Goal: Answer question/provide support: Share knowledge or assist other users

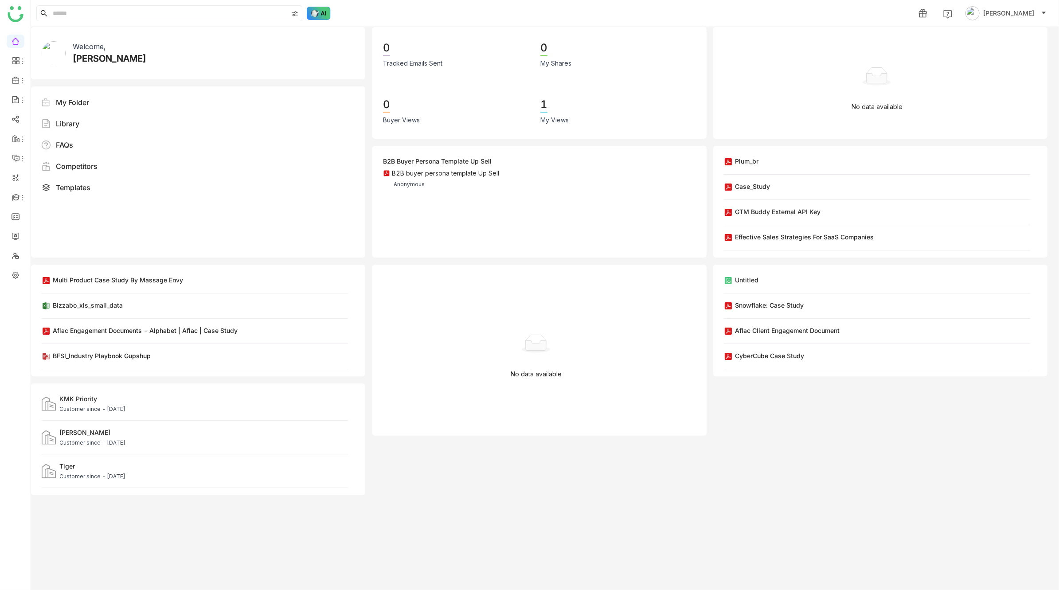
click at [315, 14] on img at bounding box center [319, 13] width 24 height 13
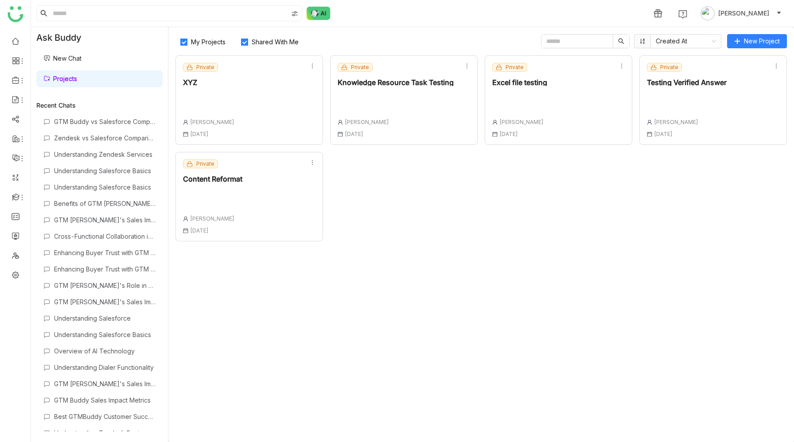
click at [285, 197] on div "Private Content Reformat Prashanth Chinta 11 Sep , 2025" at bounding box center [250, 197] width 148 height 90
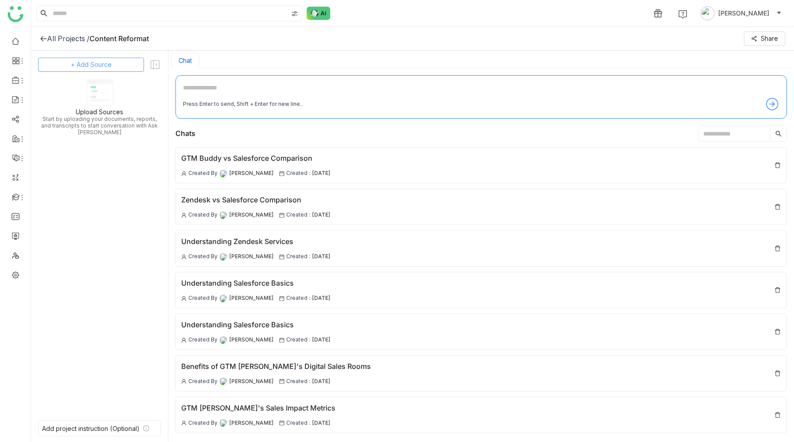
click at [113, 67] on button "+ Add Source" at bounding box center [91, 65] width 106 height 14
click at [109, 90] on span "GTM Buddy Content" at bounding box center [98, 89] width 51 height 8
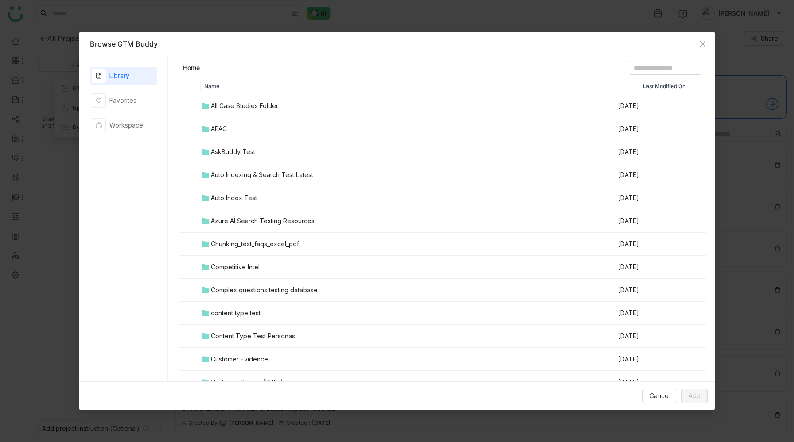
click at [232, 103] on div "All Case Studies Folder" at bounding box center [244, 106] width 67 height 10
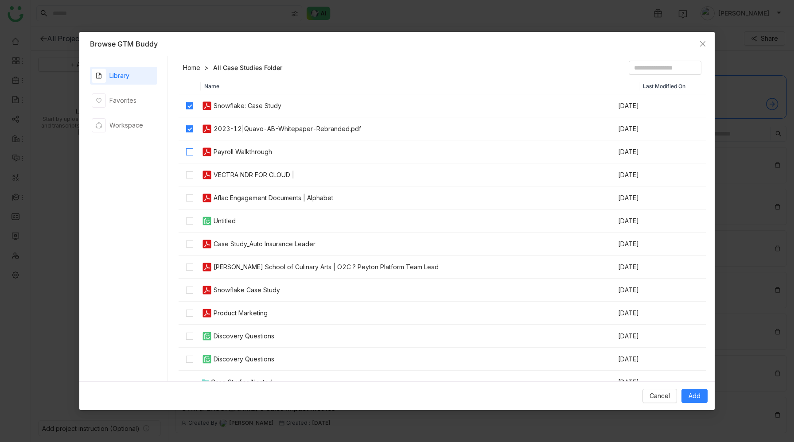
click at [190, 147] on label at bounding box center [189, 152] width 7 height 10
click at [697, 396] on span "Add" at bounding box center [695, 396] width 12 height 10
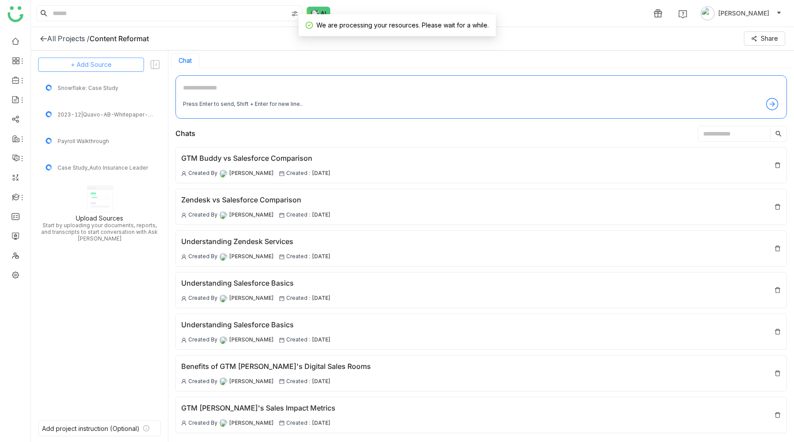
click at [111, 68] on button "+ Add Source" at bounding box center [91, 65] width 106 height 14
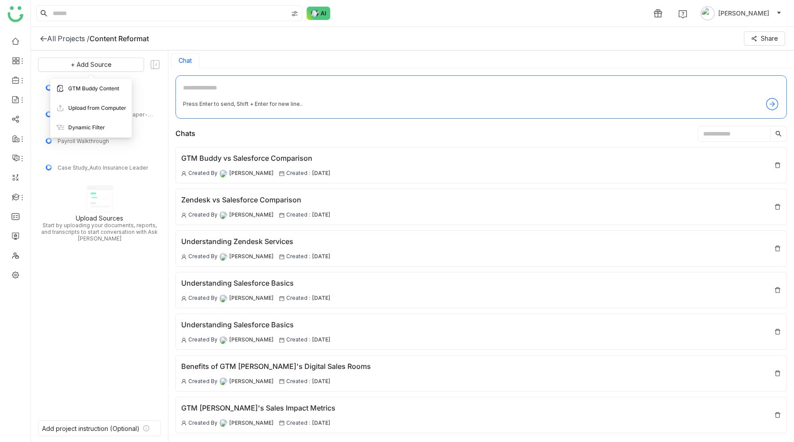
click at [102, 85] on span "GTM Buddy Content" at bounding box center [93, 89] width 51 height 8
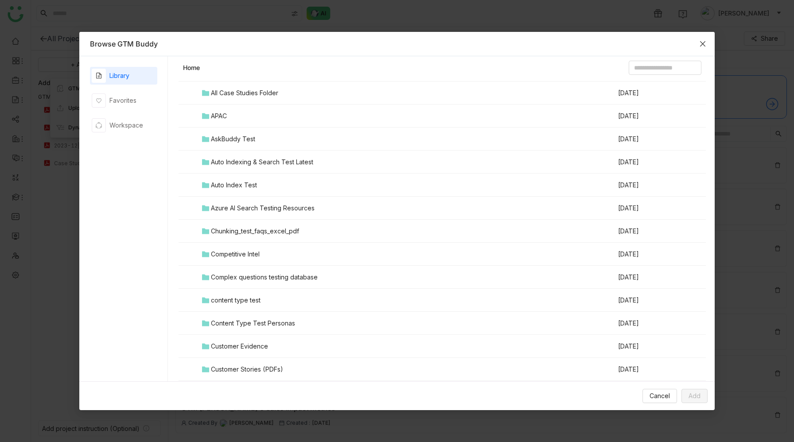
scroll to position [22, 0]
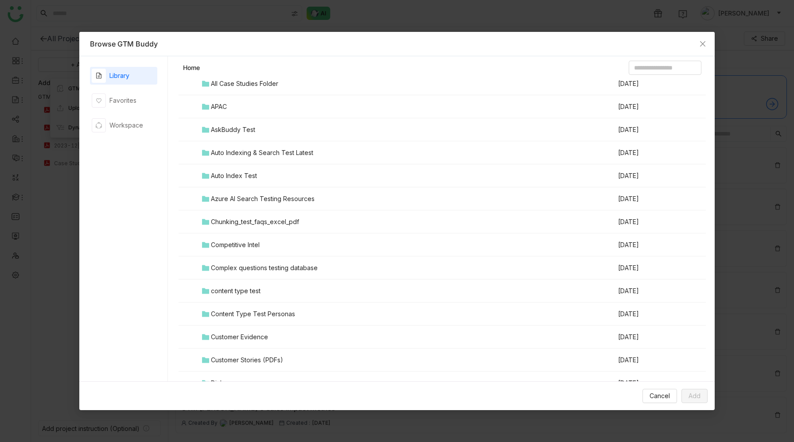
click at [270, 152] on div "Auto Indexing & Search Test Latest" at bounding box center [262, 153] width 102 height 10
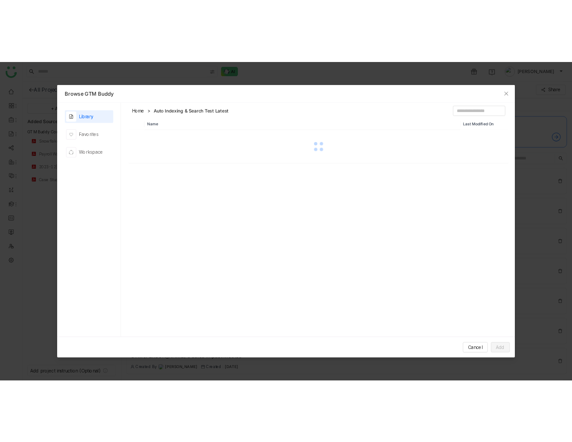
scroll to position [0, 0]
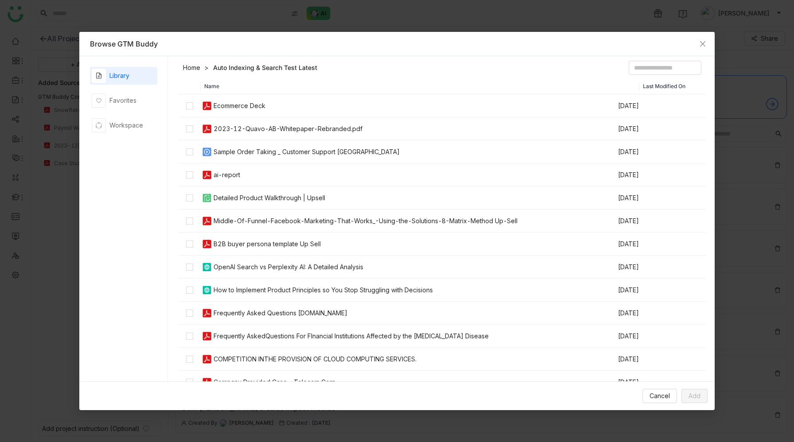
click at [238, 105] on div "Ecommerce Deck" at bounding box center [240, 106] width 52 height 10
click at [240, 127] on div "2023-12-Quavo-AB-Whitepaper-Rebranded.pdf" at bounding box center [288, 129] width 149 height 10
click at [230, 183] on td "ai-report" at bounding box center [409, 175] width 417 height 23
click at [225, 219] on div "Middle-Of-Funnel-Facebook-Marketing-That-Works_-Using-the-Solutions-8-Matrix-Me…" at bounding box center [366, 221] width 304 height 10
click at [226, 242] on div "B2B buyer persona template Up Sell" at bounding box center [267, 244] width 107 height 10
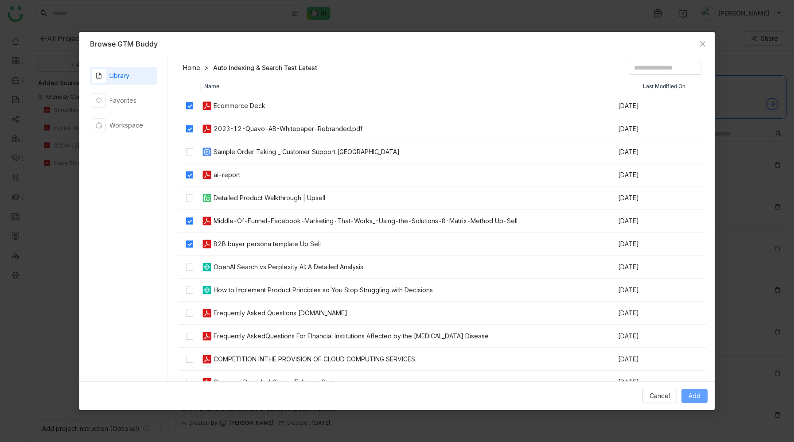
click at [690, 393] on span "Add" at bounding box center [695, 396] width 12 height 10
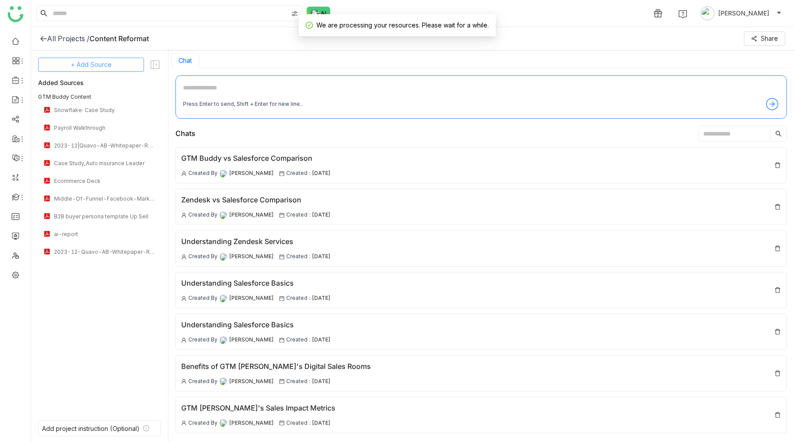
click at [109, 66] on span "+ Add Source" at bounding box center [91, 65] width 41 height 10
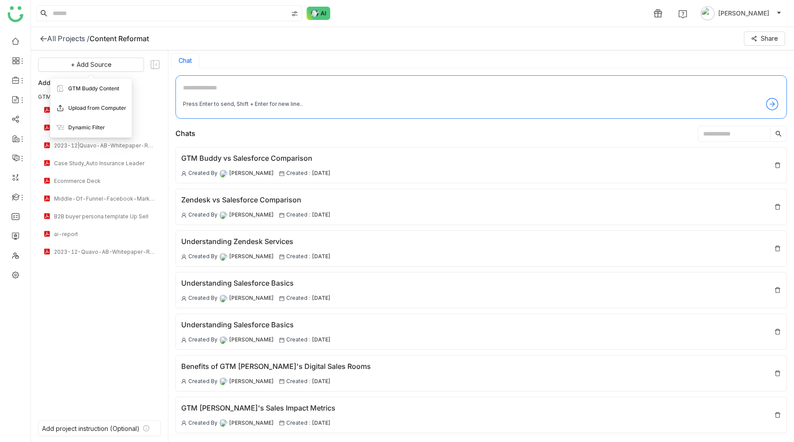
click at [101, 111] on span "Upload from Computer" at bounding box center [97, 108] width 58 height 8
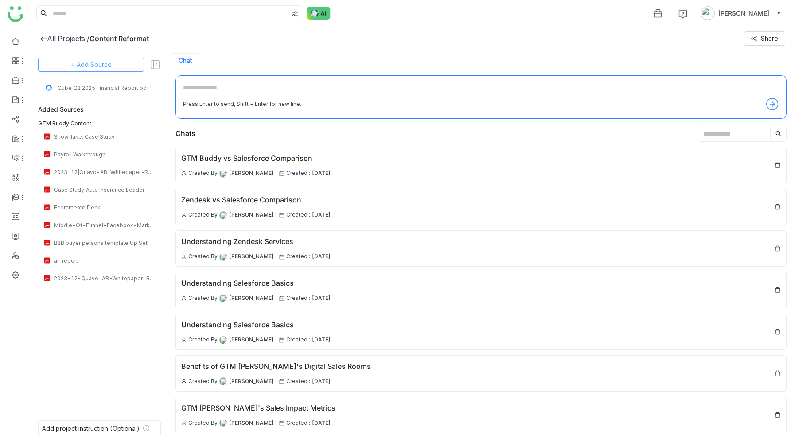
click at [120, 69] on button "+ Add Source" at bounding box center [91, 65] width 106 height 14
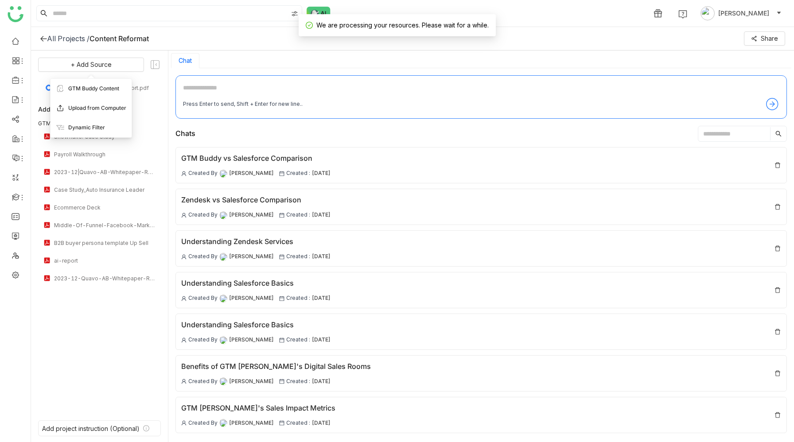
click at [113, 106] on span "Upload from Computer" at bounding box center [97, 108] width 58 height 8
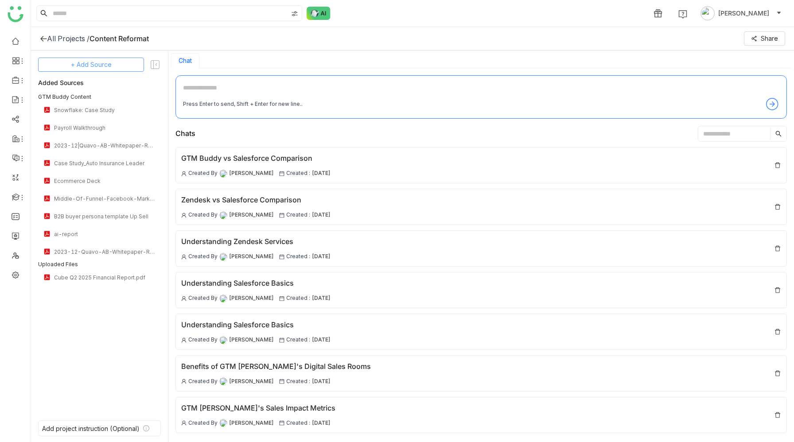
click at [97, 65] on span "+ Add Source" at bounding box center [91, 65] width 41 height 10
click at [105, 108] on span "Upload from Computer" at bounding box center [97, 108] width 58 height 8
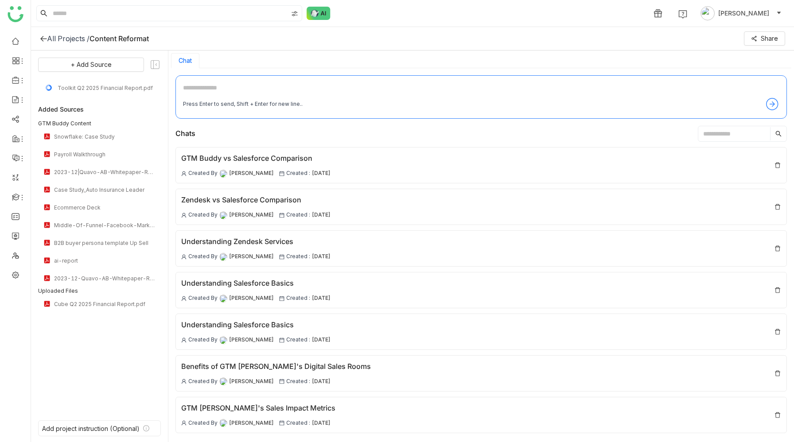
click at [216, 91] on textarea at bounding box center [481, 90] width 597 height 14
click at [121, 64] on button "+ Add Source" at bounding box center [91, 65] width 106 height 14
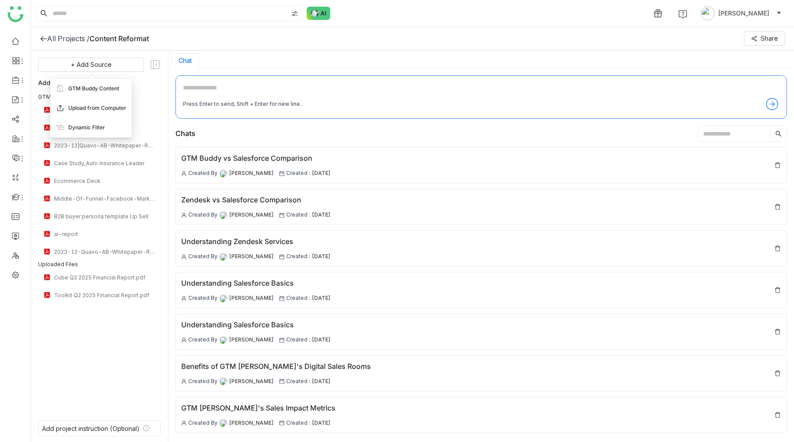
click at [107, 106] on span "Upload from Computer" at bounding box center [97, 108] width 58 height 8
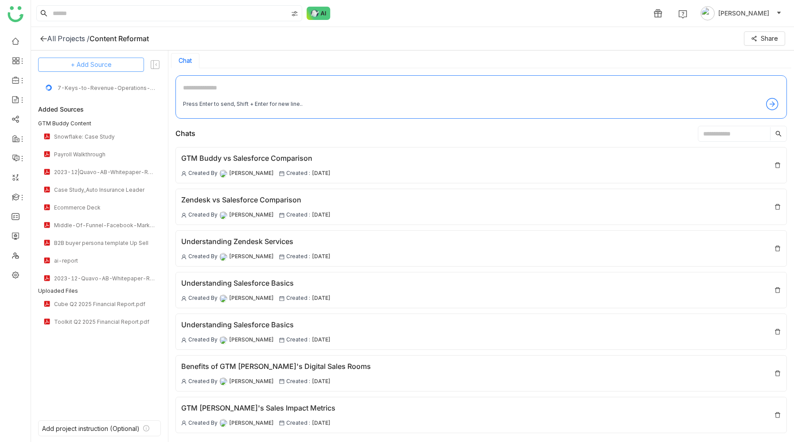
click at [87, 67] on span "+ Add Source" at bounding box center [91, 65] width 41 height 10
click at [93, 110] on span "Upload from Computer" at bounding box center [97, 108] width 58 height 8
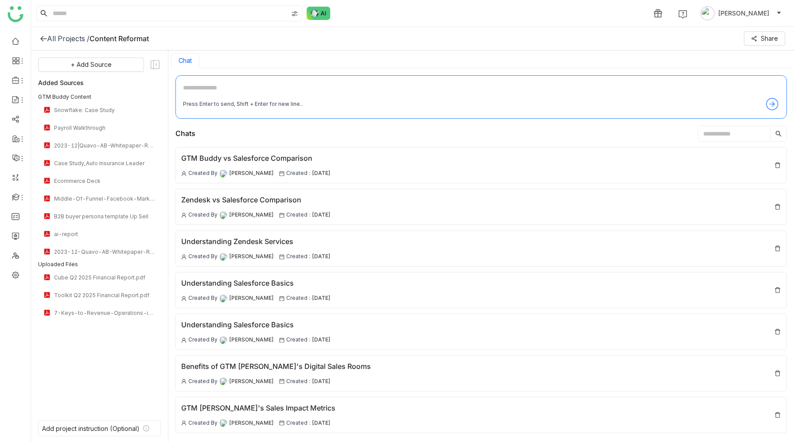
click at [275, 90] on textarea at bounding box center [481, 90] width 597 height 14
type textarea "*"
type textarea "**********"
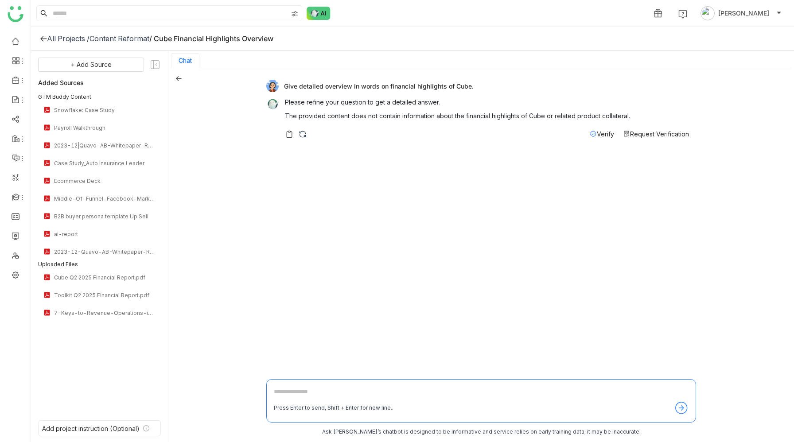
click at [354, 87] on div "Give detailed overview in words on financial highlights of Cube." at bounding box center [477, 86] width 423 height 12
copy div "Give detailed overview in words on financial highlights of Cube."
click at [321, 389] on textarea at bounding box center [481, 394] width 415 height 14
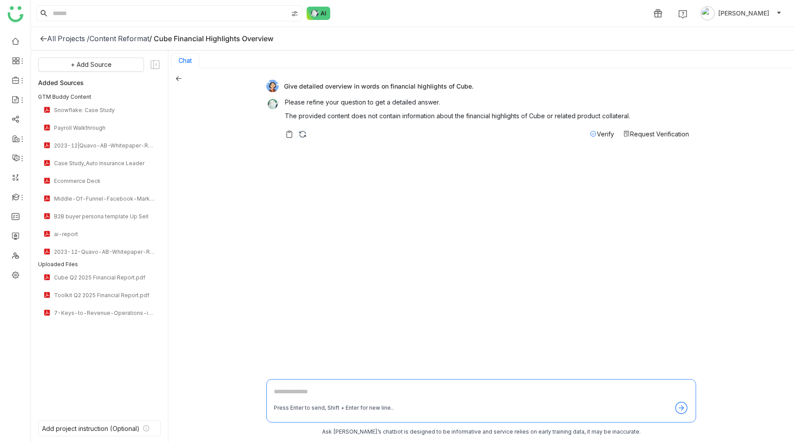
paste textarea "**********"
type textarea "**********"
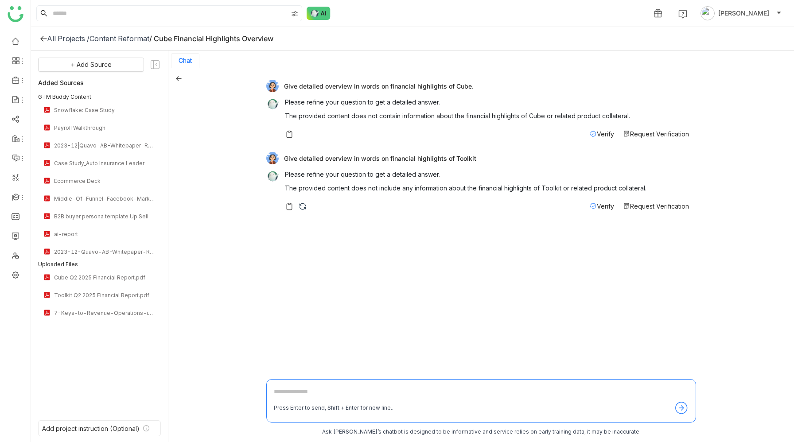
click at [317, 387] on textarea at bounding box center [481, 394] width 415 height 14
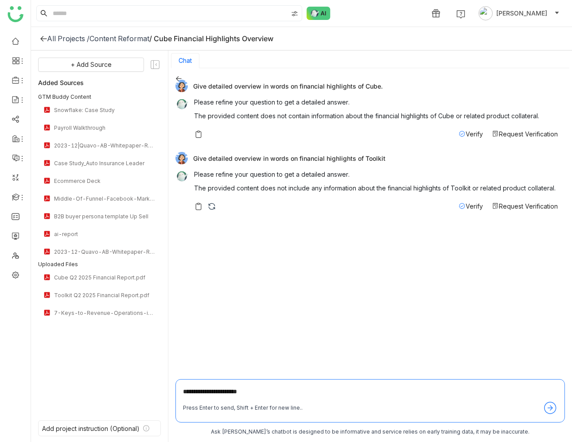
click at [265, 393] on textarea "**********" at bounding box center [370, 394] width 375 height 14
type textarea "**********"
